Goal: Task Accomplishment & Management: Manage account settings

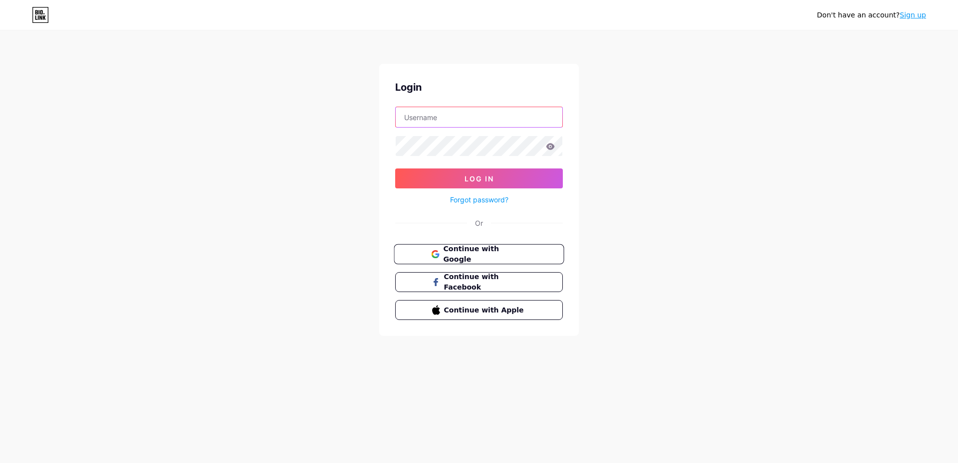
type input "[EMAIL_ADDRESS][DOMAIN_NAME]"
click at [501, 252] on span "Continue with Google" at bounding box center [484, 254] width 83 height 21
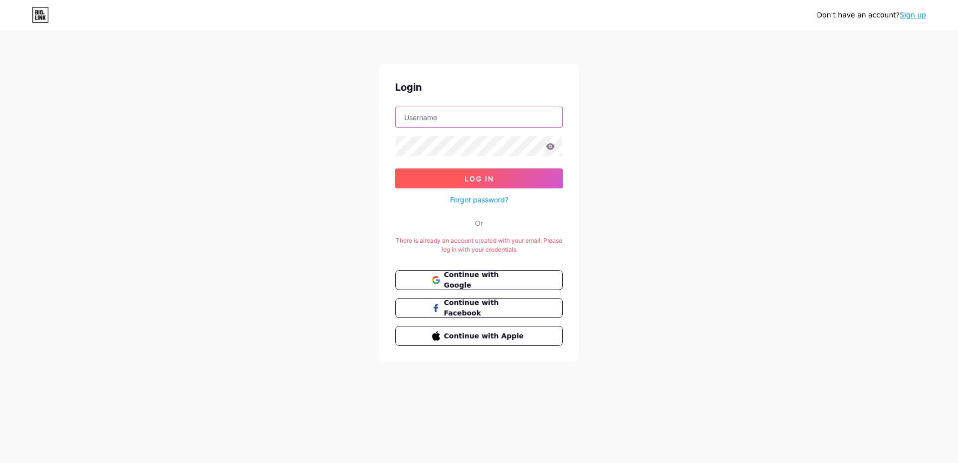
type input "[EMAIL_ADDRESS][DOMAIN_NAME]"
click at [517, 186] on button "Log In" at bounding box center [479, 179] width 168 height 20
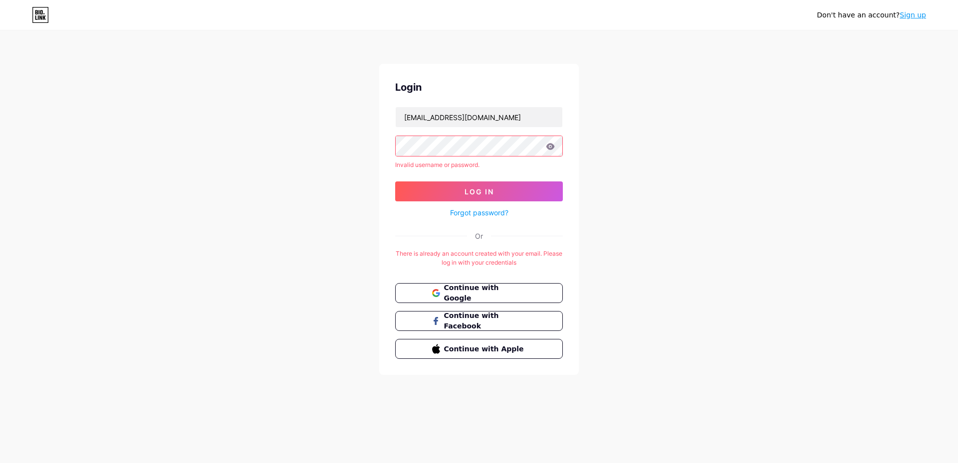
drag, startPoint x: 637, startPoint y: 245, endPoint x: 605, endPoint y: 213, distance: 45.2
click at [637, 243] on div "Don't have an account? Sign up Login [EMAIL_ADDRESS][DOMAIN_NAME] Invalid usern…" at bounding box center [479, 203] width 958 height 407
click at [546, 144] on icon at bounding box center [550, 146] width 9 height 7
click at [500, 190] on button "Log In" at bounding box center [479, 192] width 168 height 20
click at [519, 285] on button "Continue with Google" at bounding box center [479, 293] width 170 height 20
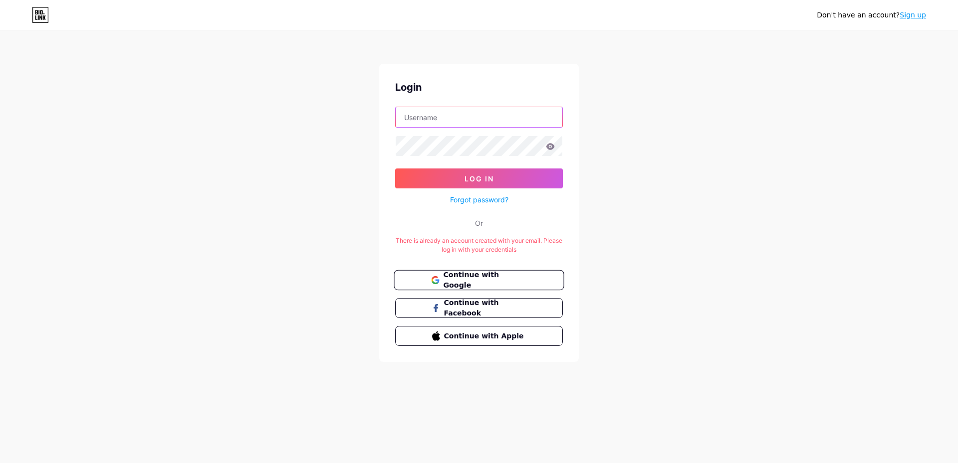
type input "[EMAIL_ADDRESS][DOMAIN_NAME]"
click at [509, 280] on span "Continue with Google" at bounding box center [484, 280] width 83 height 21
